Goal: Find contact information: Find contact information

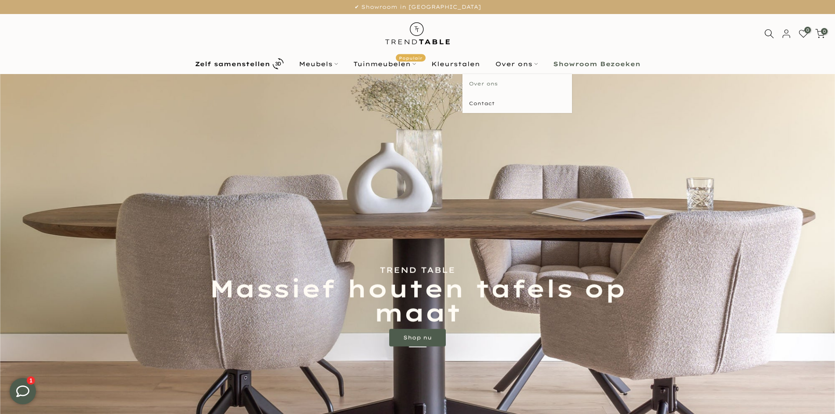
click at [491, 80] on link "Over ons" at bounding box center [517, 84] width 110 height 20
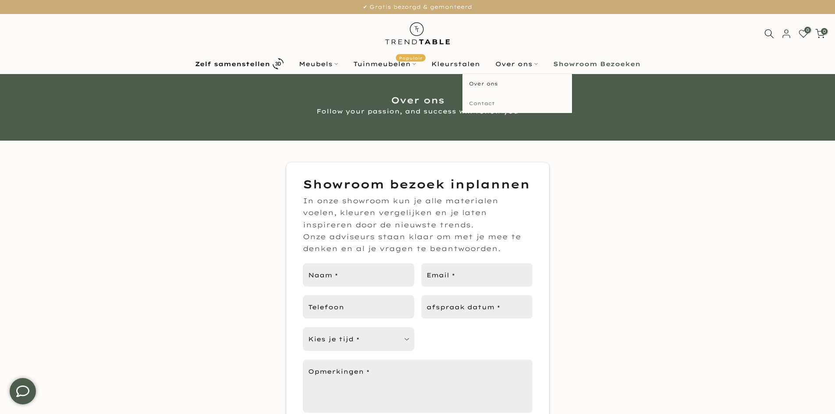
click at [487, 101] on link "Contact" at bounding box center [517, 104] width 110 height 20
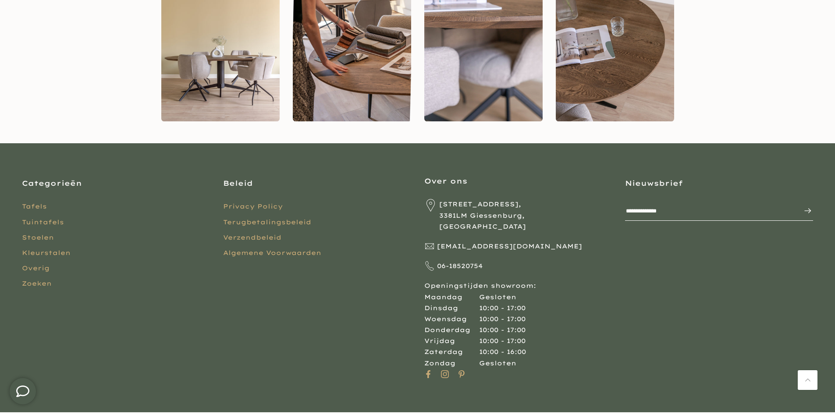
scroll to position [642, 0]
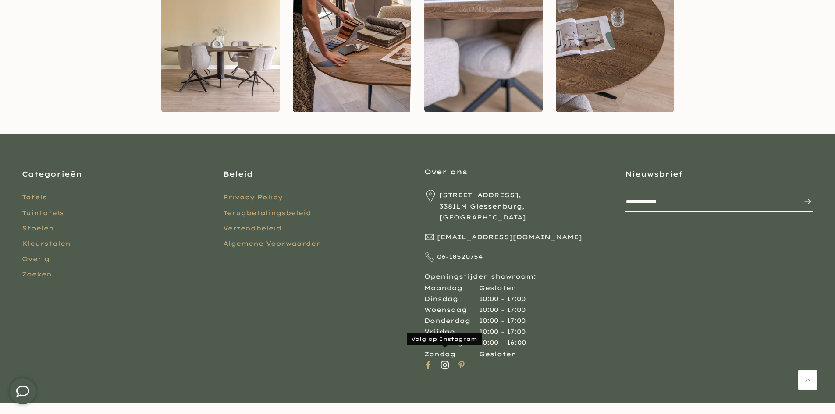
click at [445, 360] on link at bounding box center [445, 365] width 8 height 11
